Goal: Task Accomplishment & Management: Use online tool/utility

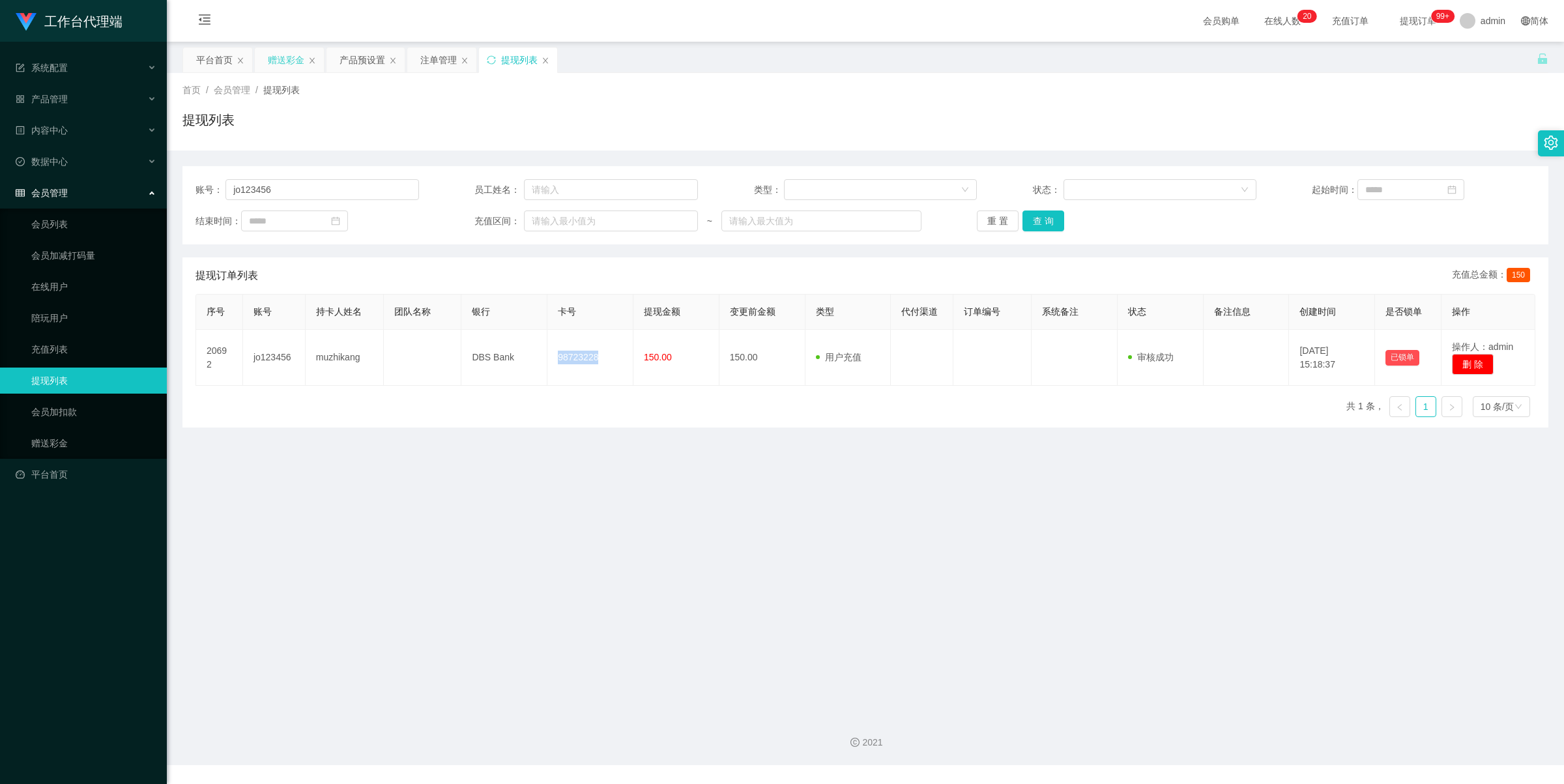
click at [288, 63] on div "赠送彩金" at bounding box center [285, 59] width 36 height 24
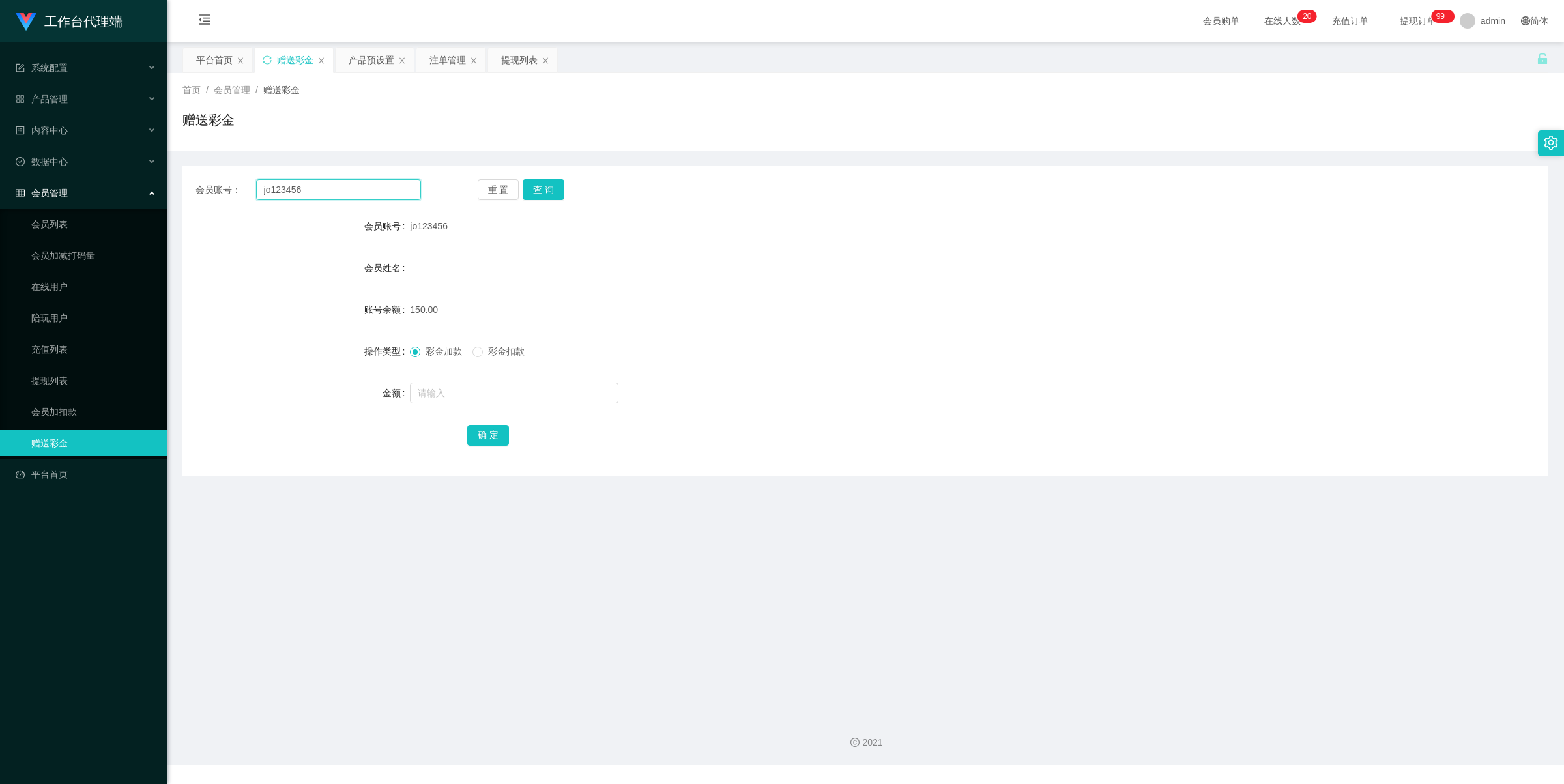
click at [337, 193] on input "jo123456" at bounding box center [338, 190] width 165 height 21
paste input "9090"
type input "9090"
click at [557, 189] on button "查 询" at bounding box center [543, 190] width 42 height 21
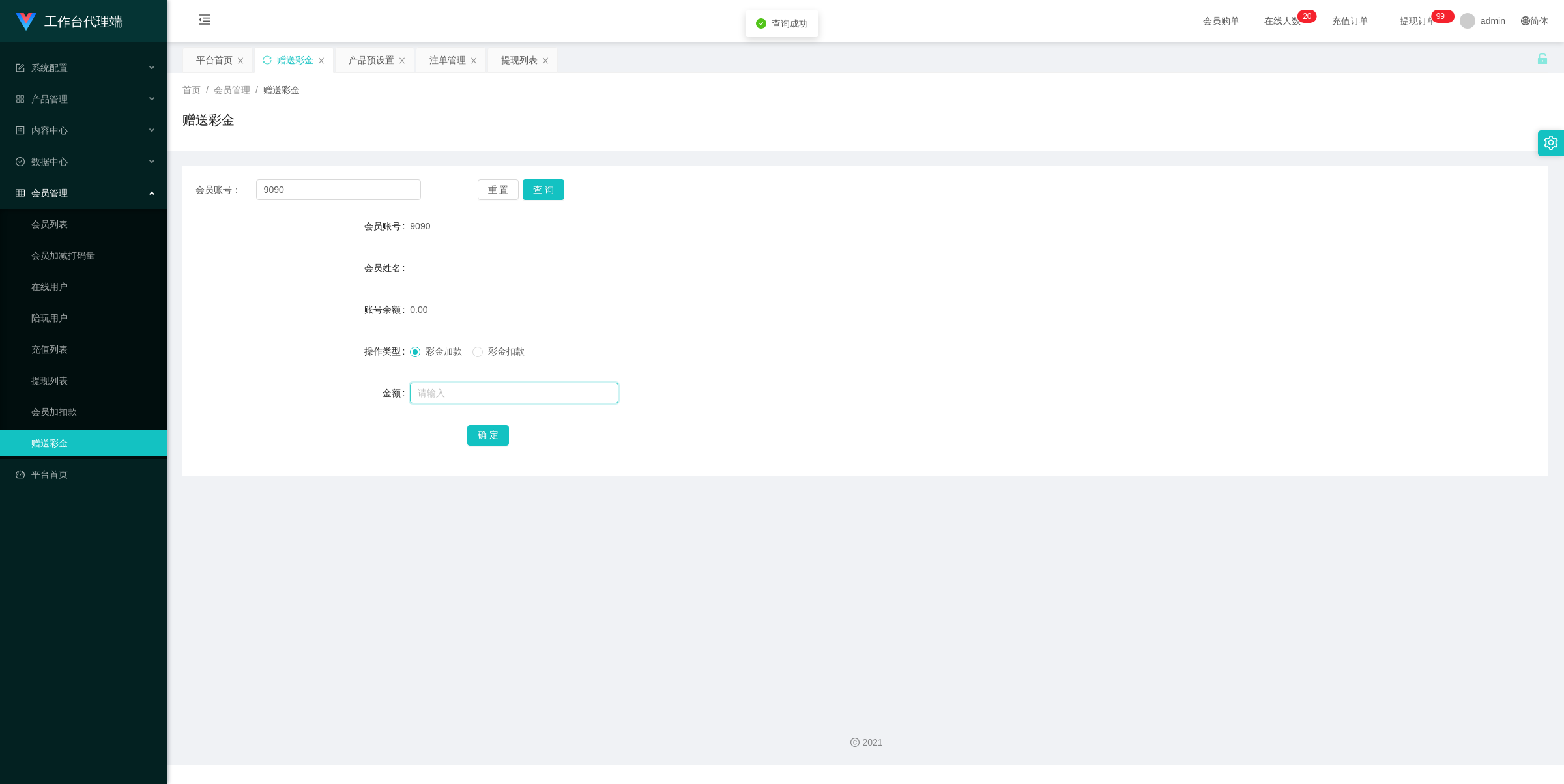
click at [467, 401] on input "text" at bounding box center [514, 393] width 208 height 21
type input "100"
click at [492, 437] on button "确 定" at bounding box center [488, 435] width 42 height 21
click at [371, 61] on div "产品预设置" at bounding box center [371, 59] width 46 height 24
